Goal: Find specific page/section: Find specific page/section

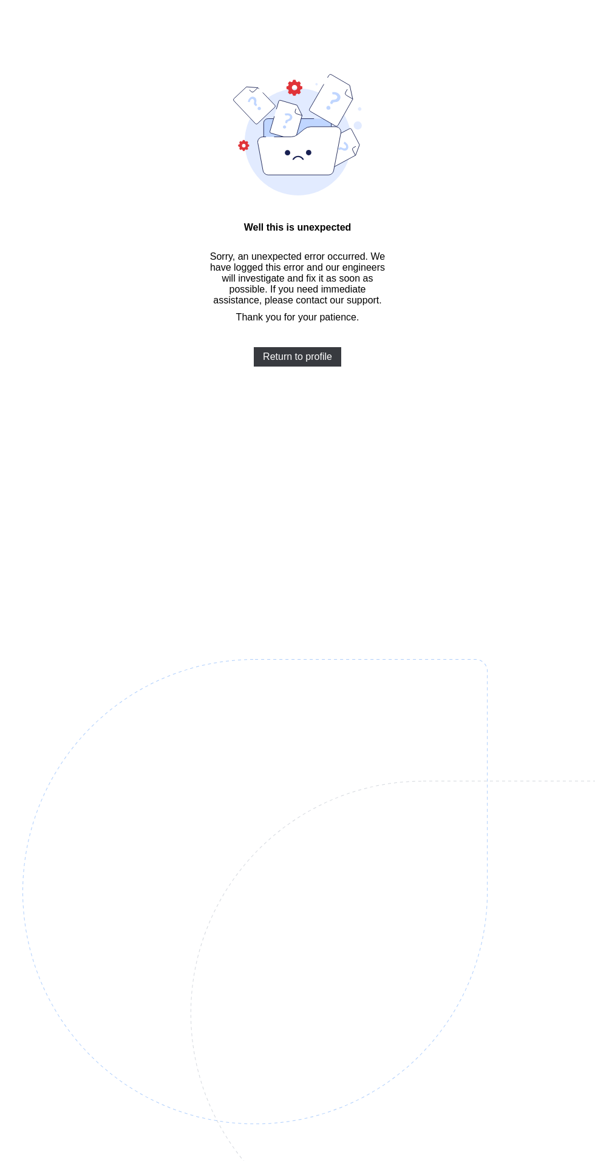
click at [280, 362] on span "Return to profile" at bounding box center [297, 356] width 69 height 11
